Goal: Find specific page/section: Locate a particular part of the current website

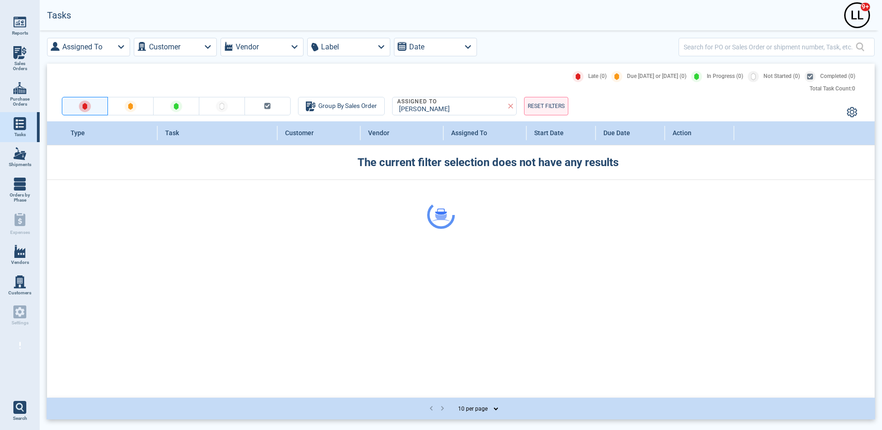
click at [19, 287] on img at bounding box center [19, 281] width 13 height 13
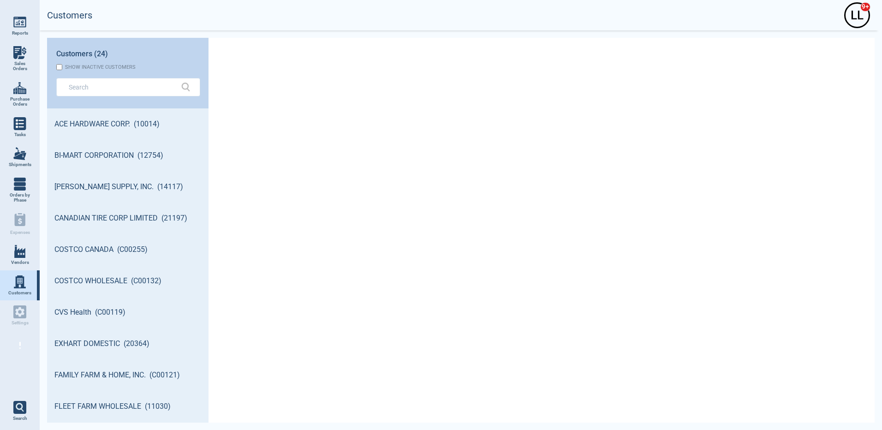
scroll to position [311, 159]
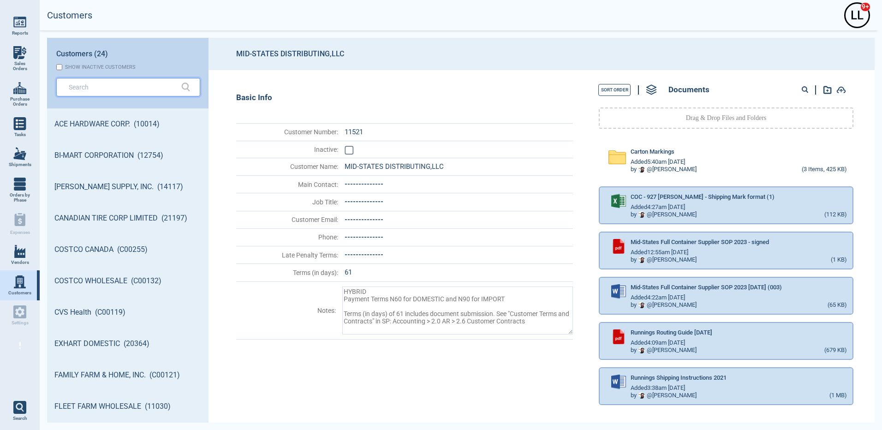
click at [120, 89] on input "text" at bounding box center [121, 86] width 105 height 13
type textarea "x"
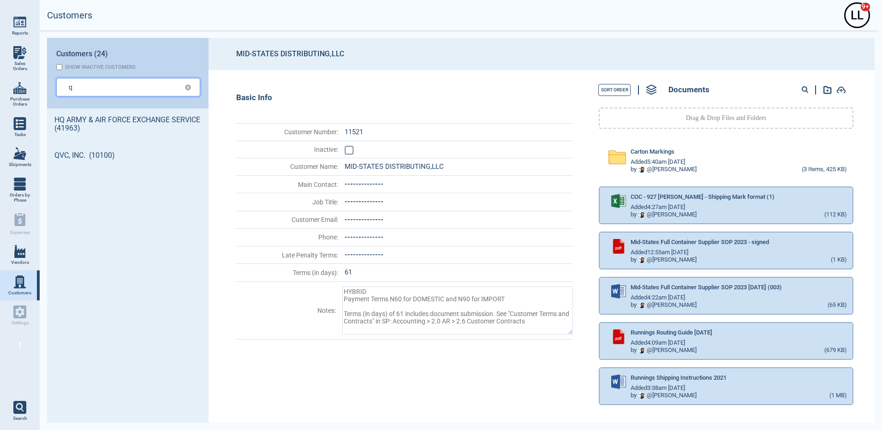
type input "q"
type textarea "x"
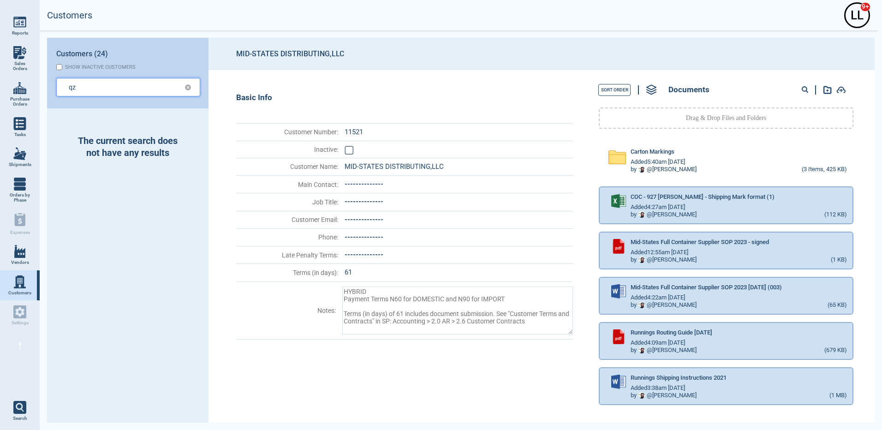
type input "qz"
type textarea "x"
type input "qzg"
type textarea "x"
type input "qzgd"
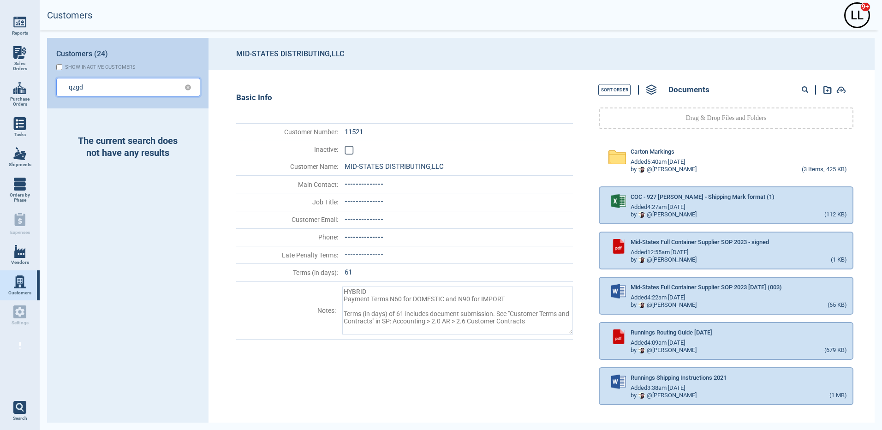
type textarea "x"
type input "QZgd"
click at [24, 251] on img at bounding box center [19, 251] width 13 height 13
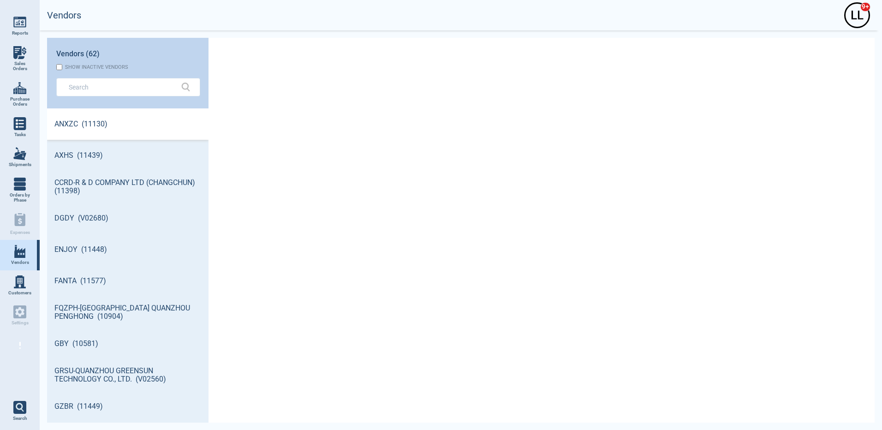
scroll to position [311, 159]
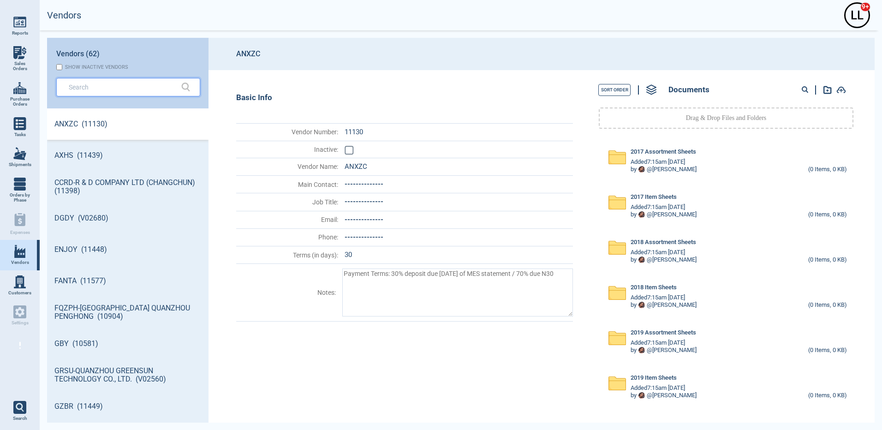
click at [136, 92] on input "text" at bounding box center [121, 86] width 105 height 13
type textarea "x"
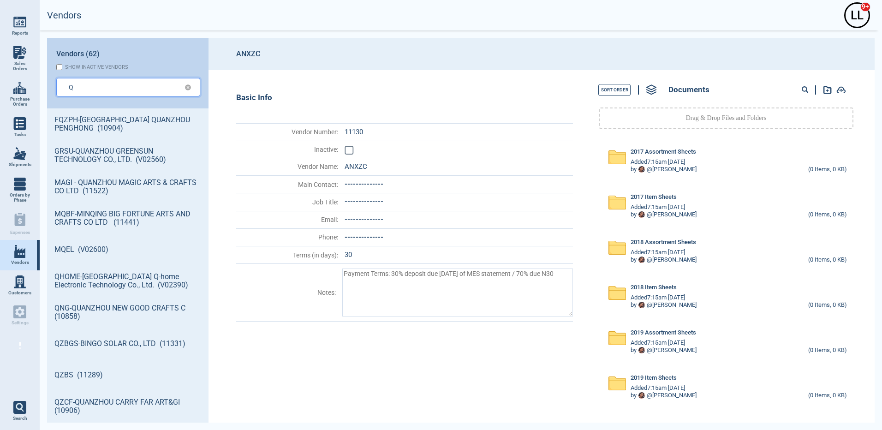
type input "Q"
type textarea "x"
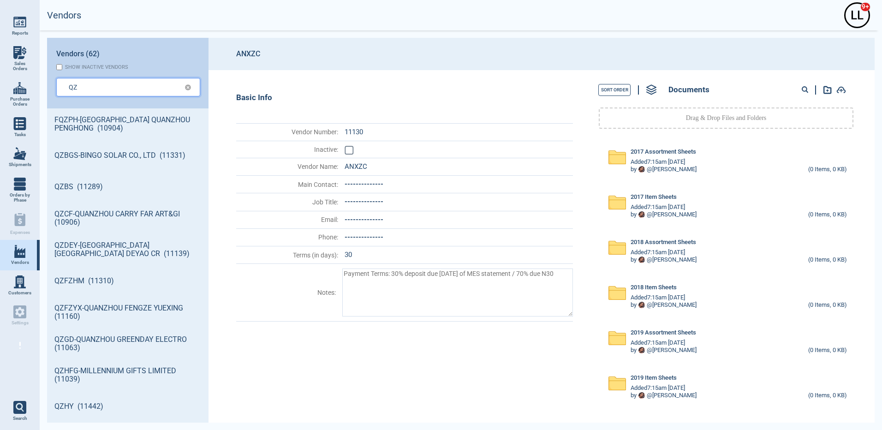
type input "QZ"
type textarea "x"
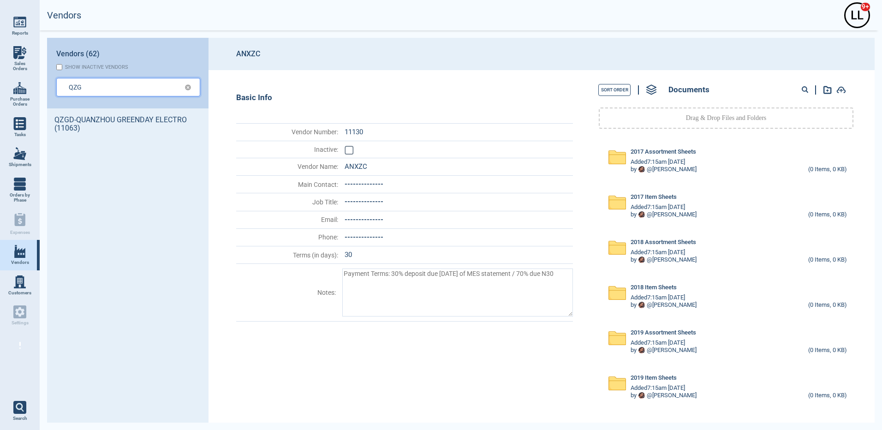
type input "QZG"
type textarea "x"
type input "QZGD"
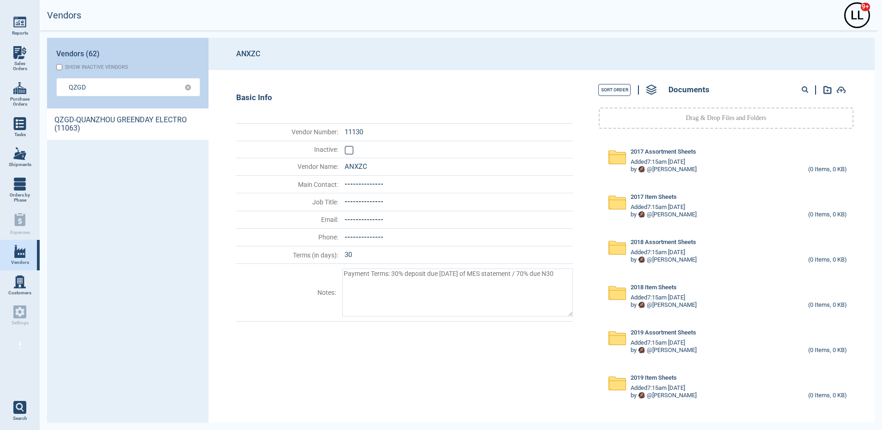
click at [66, 119] on link "QZGD-QUANZHOU GREENDAY ELECTRO (11063)" at bounding box center [127, 123] width 161 height 31
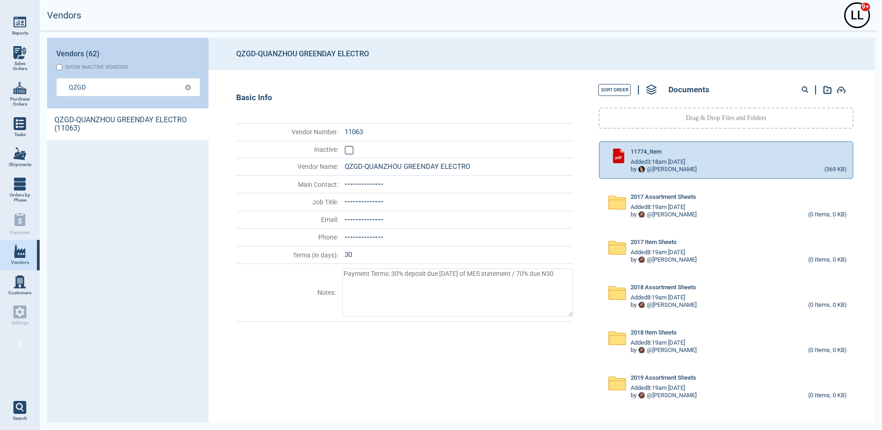
click at [802, 88] on icon at bounding box center [805, 89] width 7 height 7
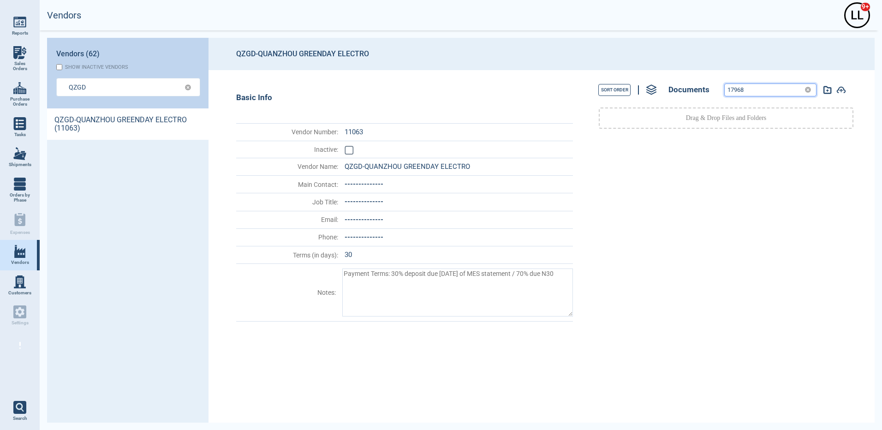
click at [779, 91] on input "17968" at bounding box center [763, 90] width 76 height 12
click at [749, 91] on input "17968" at bounding box center [763, 90] width 76 height 12
drag, startPoint x: 762, startPoint y: 90, endPoint x: 674, endPoint y: 88, distance: 88.6
click at [674, 88] on div "Sort Order Documents 17968" at bounding box center [726, 89] width 286 height 21
type input "17968"
